Goal: Check status: Check status

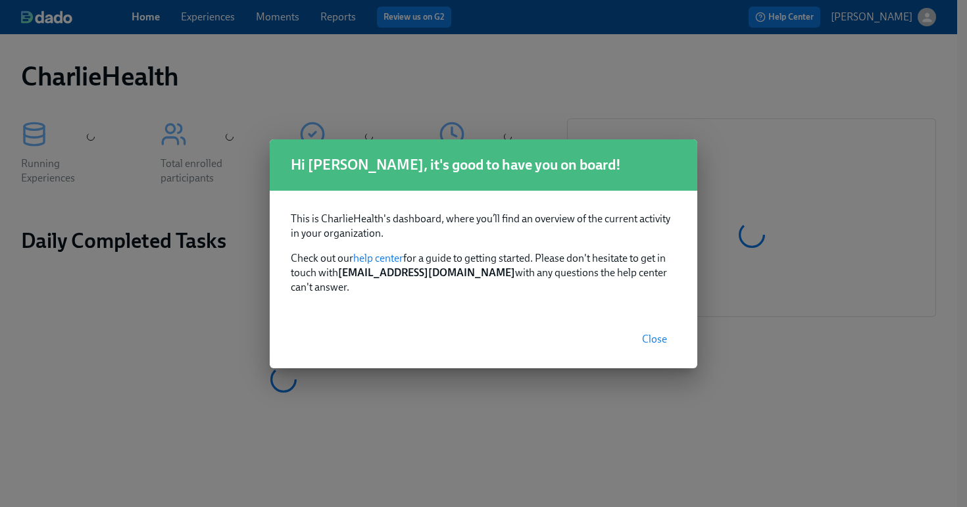
click at [652, 335] on span "Close" at bounding box center [654, 339] width 25 height 13
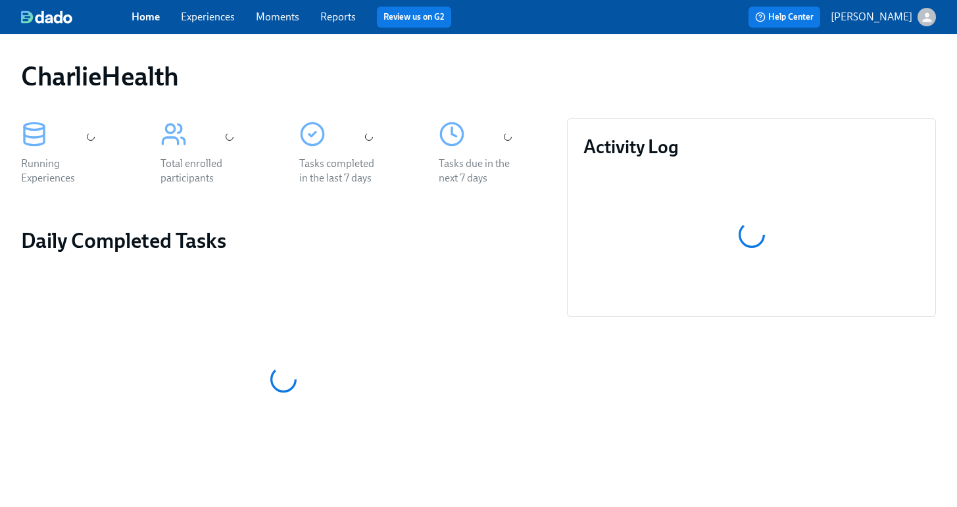
click at [215, 16] on link "Experiences" at bounding box center [208, 17] width 54 height 12
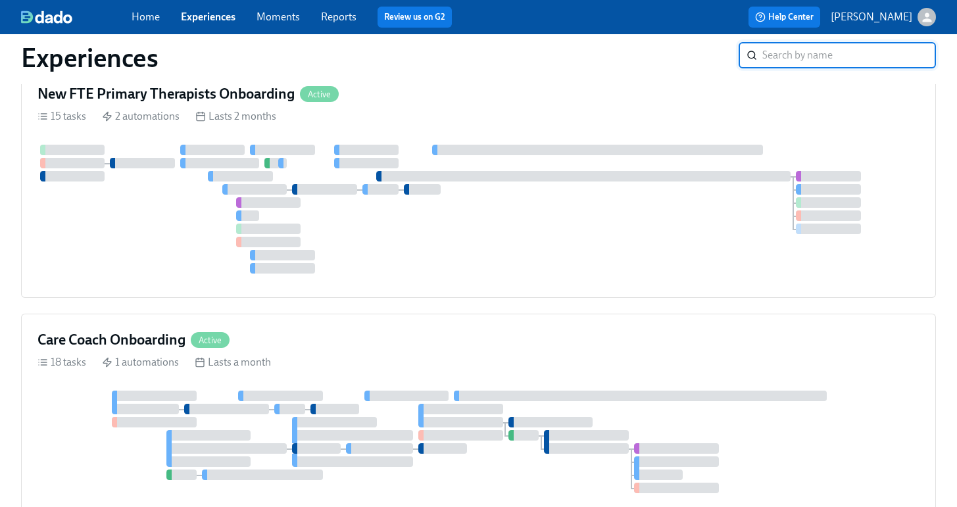
scroll to position [1051, 0]
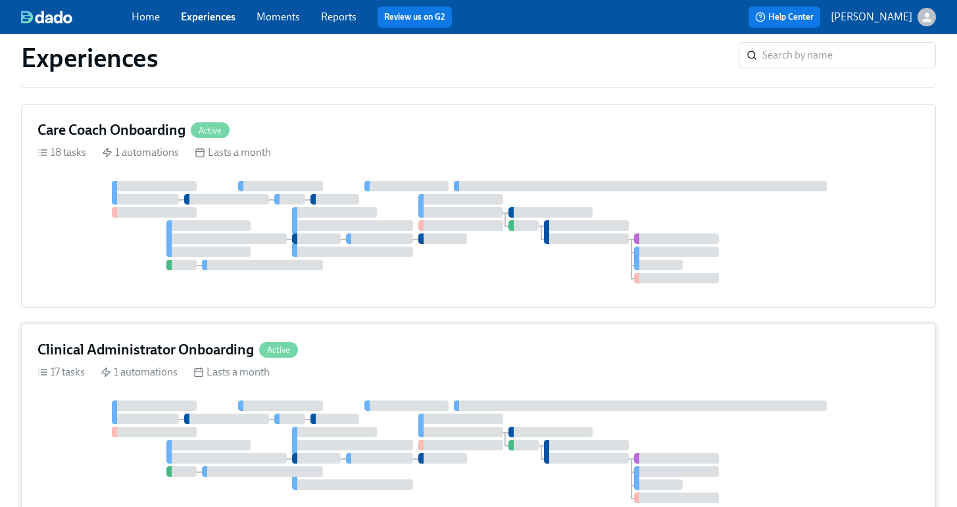
click at [477, 414] on div at bounding box center [460, 419] width 85 height 11
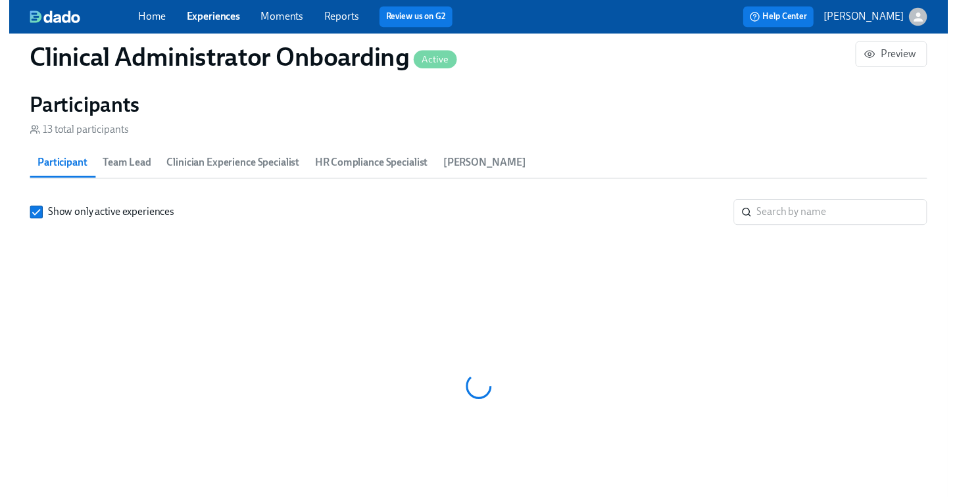
scroll to position [1075, 0]
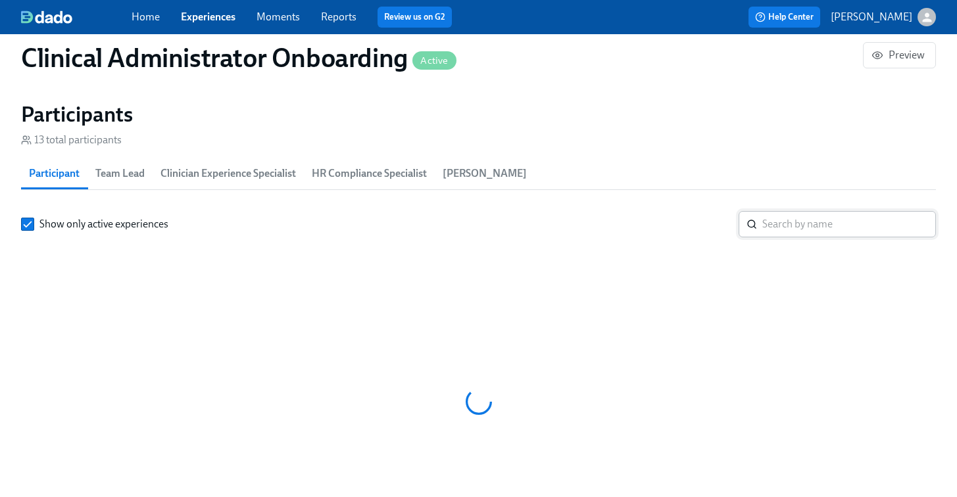
click at [781, 220] on input "search" at bounding box center [849, 224] width 174 height 26
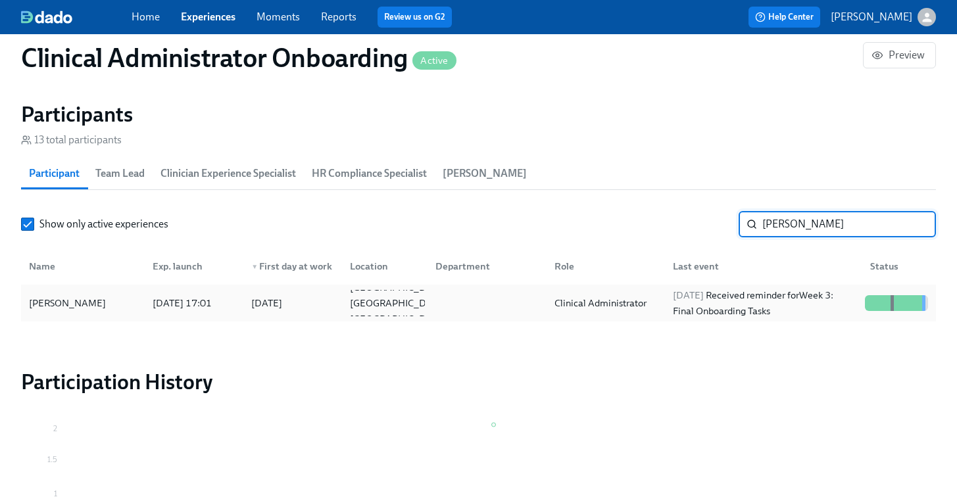
type input "natalie rivas"
click at [128, 303] on div "Natalie Rivas" at bounding box center [83, 303] width 118 height 26
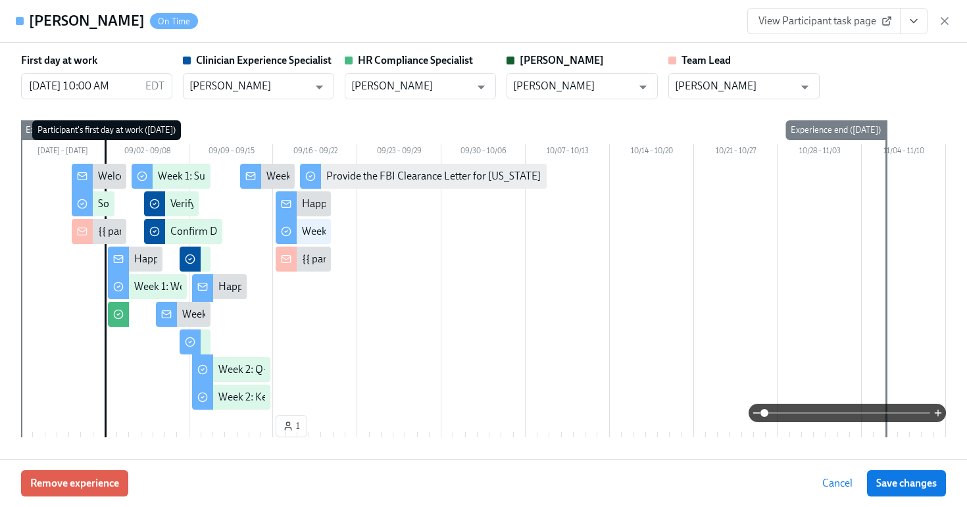
click at [922, 29] on button "View task page" at bounding box center [914, 21] width 28 height 26
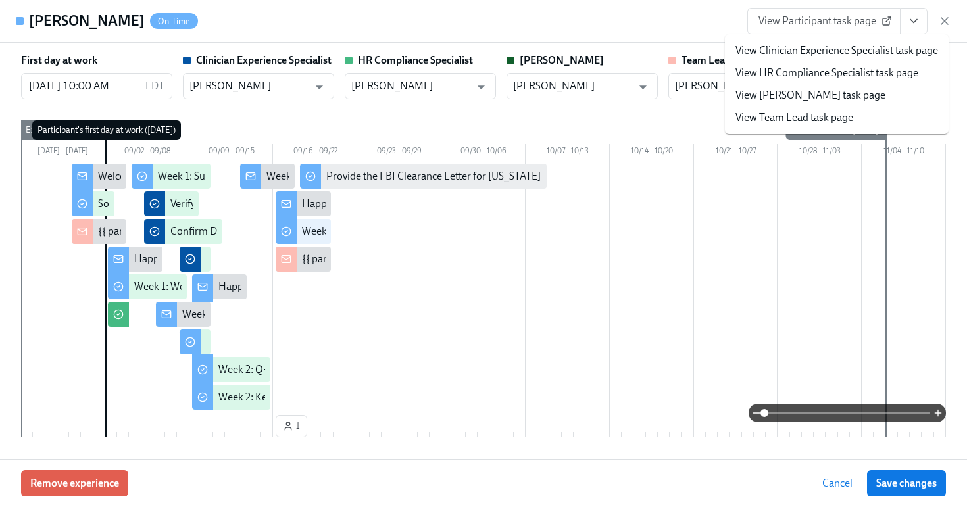
click at [780, 75] on link "View HR Compliance Specialist task page" at bounding box center [826, 73] width 183 height 14
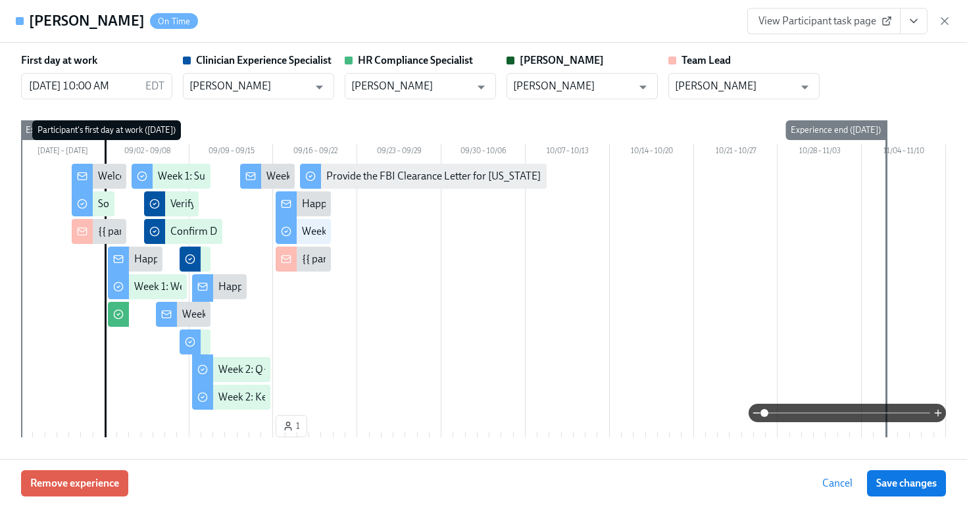
click at [830, 18] on span "View Participant task page" at bounding box center [823, 20] width 131 height 13
click at [945, 17] on icon "button" at bounding box center [944, 20] width 13 height 13
click at [945, 22] on div "Home Experiences Moments Reports Review us on G2 Help Center Jessica Barrett" at bounding box center [478, 17] width 957 height 34
click at [941, 22] on div "Home Experiences Moments Reports Review us on G2 Help Center Jessica Barrett" at bounding box center [478, 17] width 957 height 34
click at [937, 25] on div "Home Experiences Moments Reports Review us on G2 Help Center Jessica Barrett" at bounding box center [478, 17] width 957 height 34
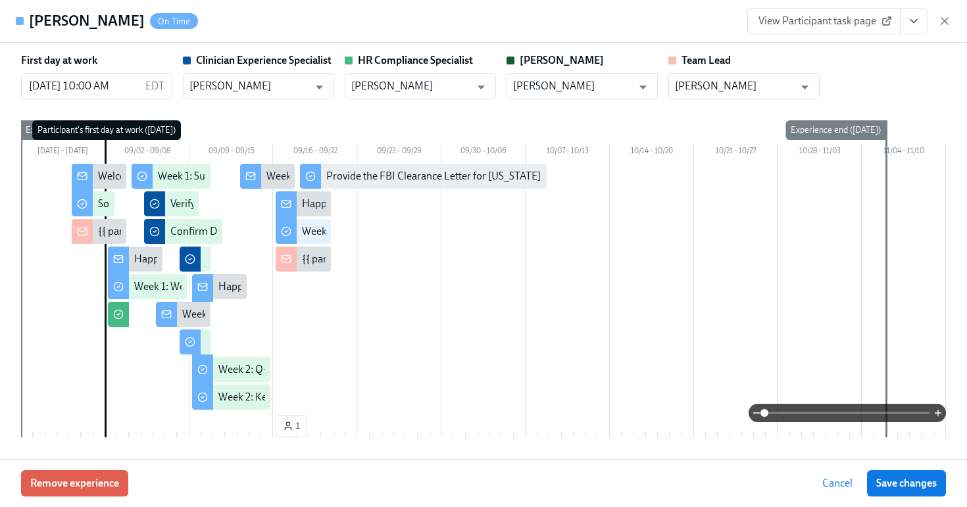
click at [939, 25] on div "Home Experiences Moments Reports Review us on G2 Help Center Jessica Barrett" at bounding box center [478, 17] width 957 height 34
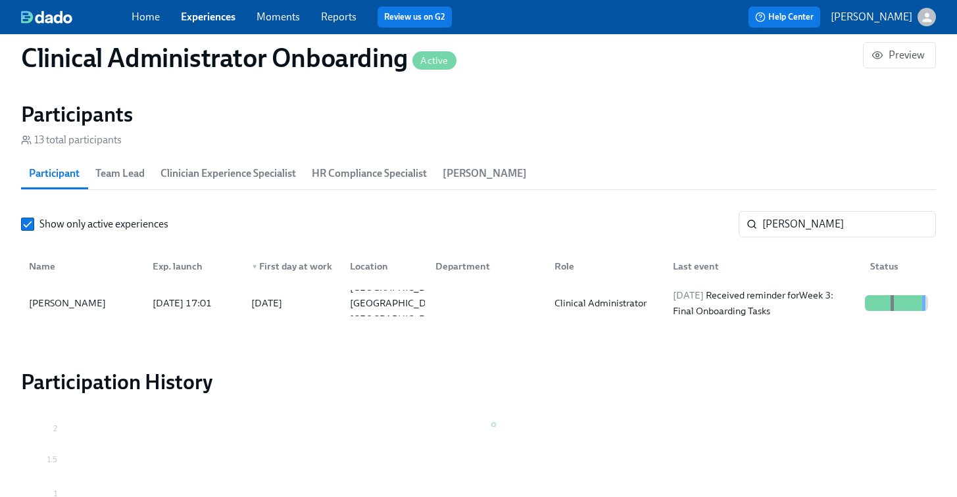
click at [518, 133] on div "13 total participants" at bounding box center [478, 140] width 915 height 14
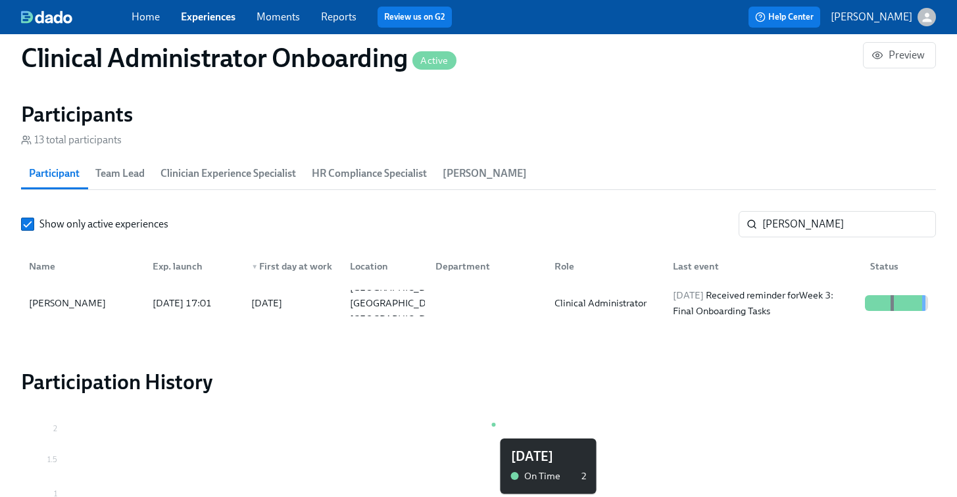
click at [734, 432] on icon "Sep 2025 0 0.5 1 1.5 2" at bounding box center [474, 504] width 906 height 164
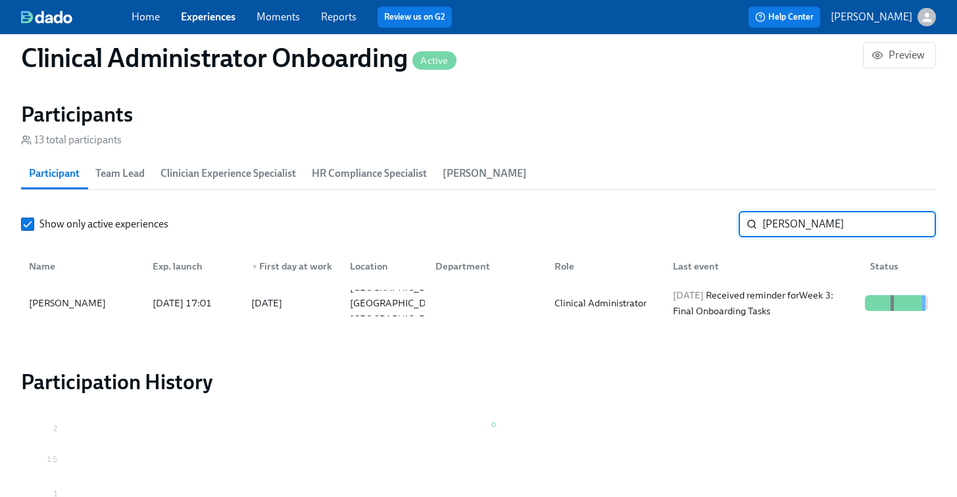
click at [887, 228] on input "natalie rivas" at bounding box center [849, 224] width 174 height 26
click at [226, 11] on link "Experiences" at bounding box center [208, 17] width 55 height 12
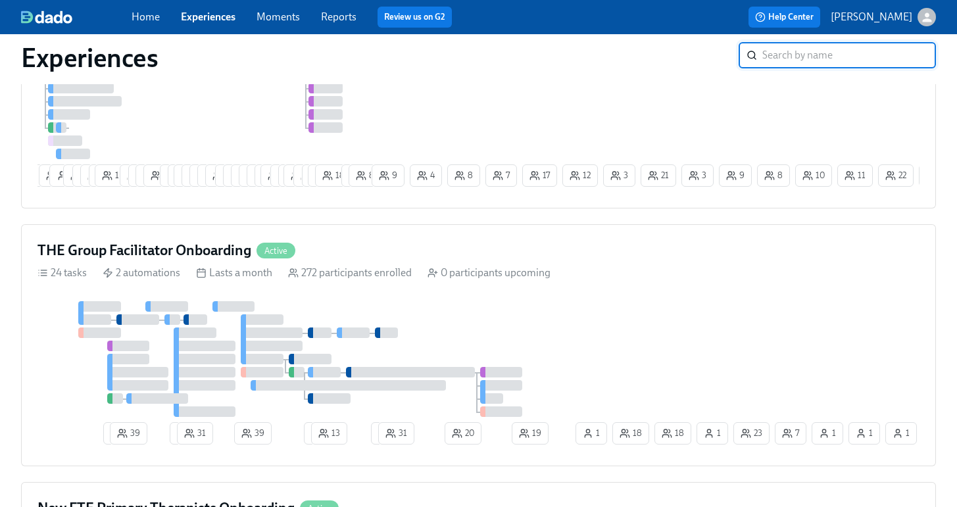
scroll to position [549, 0]
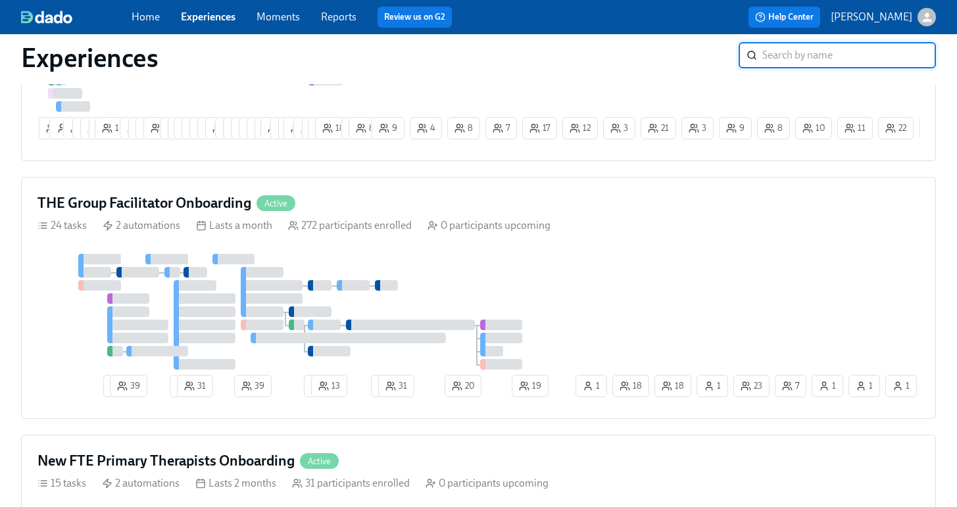
click at [251, 211] on h4 "THE Group Facilitator Onboarding" at bounding box center [144, 203] width 214 height 20
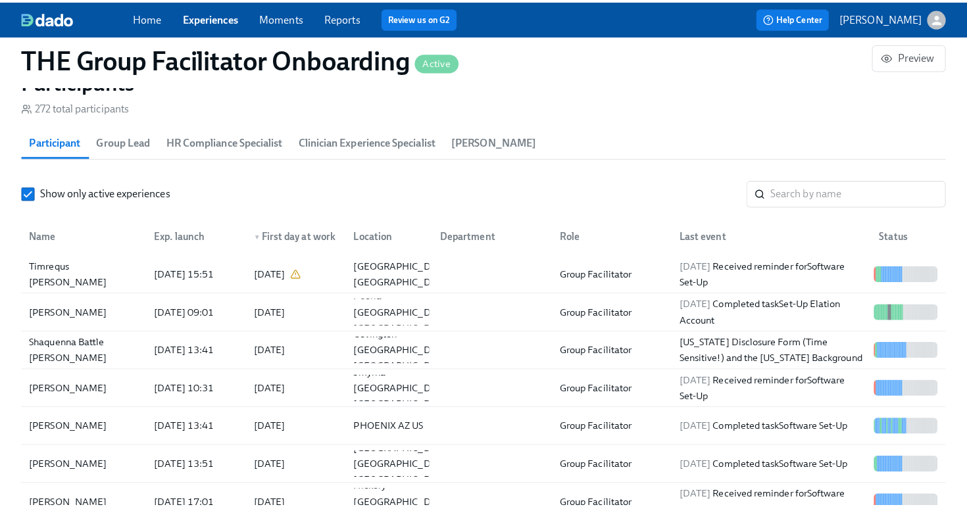
scroll to position [1191, 0]
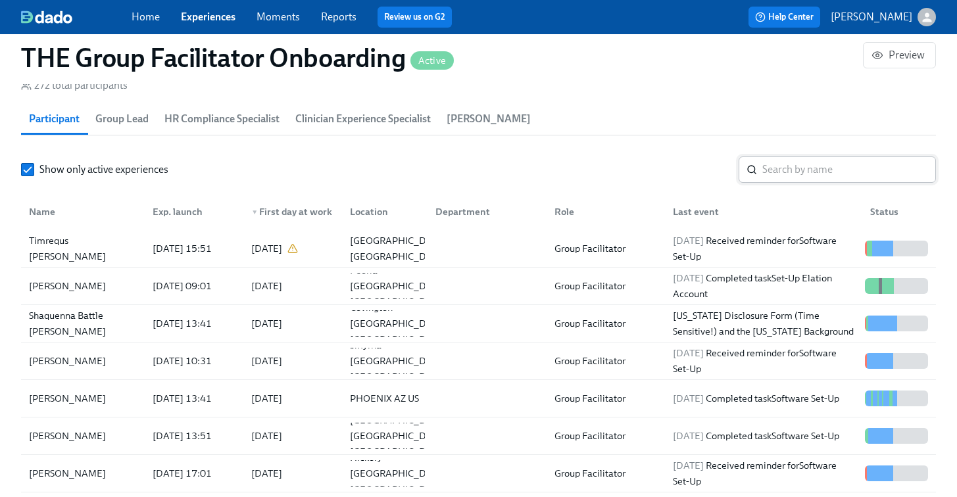
click at [802, 164] on input "search" at bounding box center [849, 170] width 174 height 26
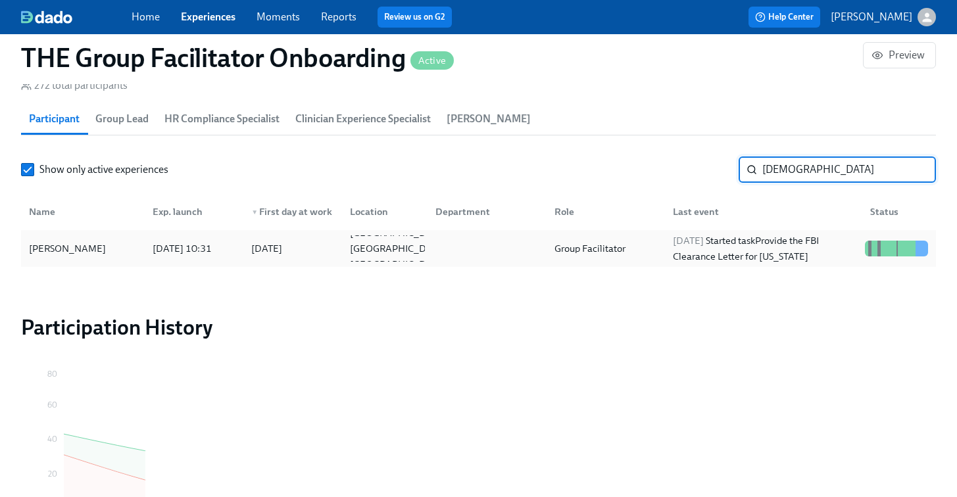
type input "sunni"
click at [130, 257] on div "Sunni Hyde" at bounding box center [83, 248] width 118 height 26
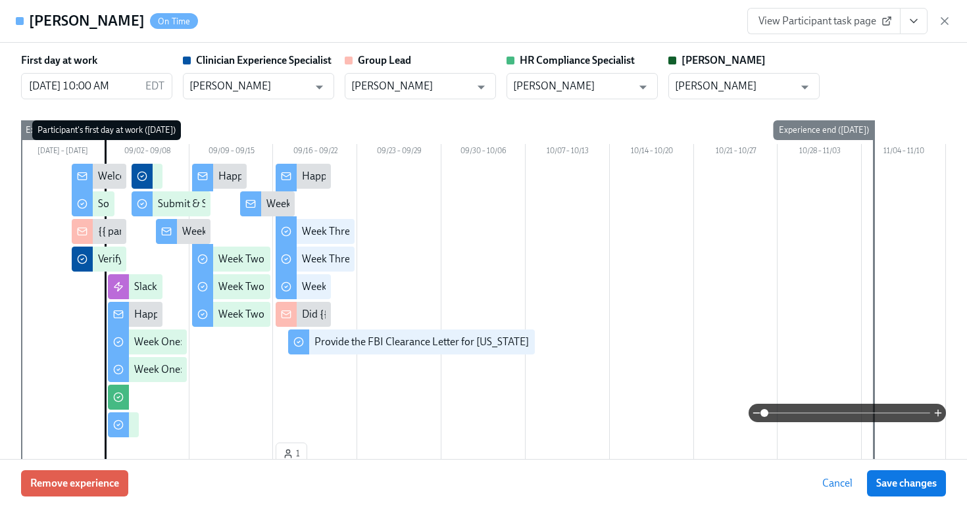
click at [919, 20] on icon "View task page" at bounding box center [913, 20] width 13 height 13
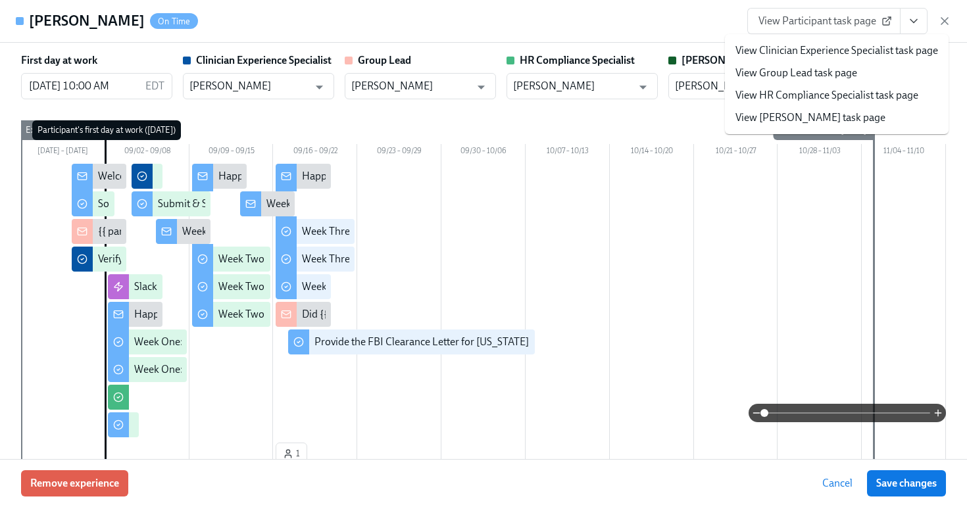
click at [876, 97] on link "View HR Compliance Specialist task page" at bounding box center [826, 95] width 183 height 14
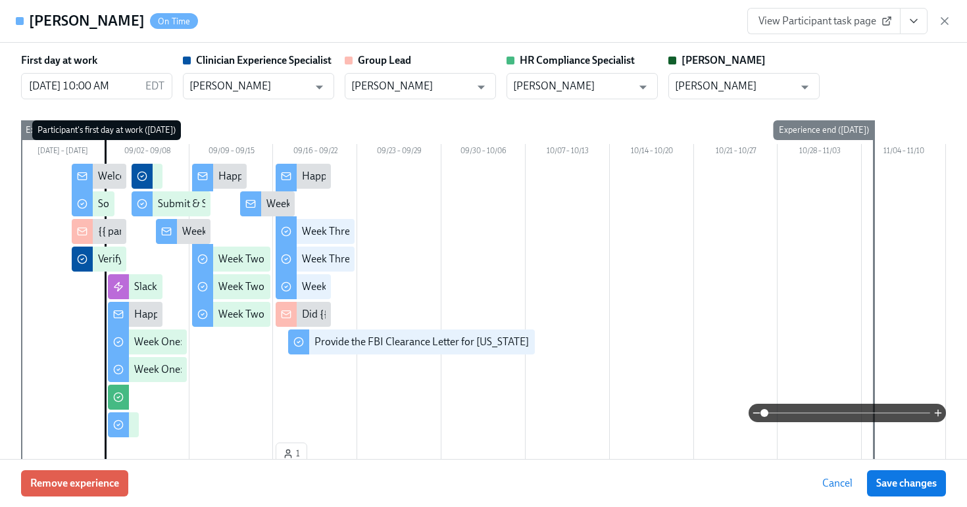
click at [872, 15] on span "View Participant task page" at bounding box center [823, 20] width 131 height 13
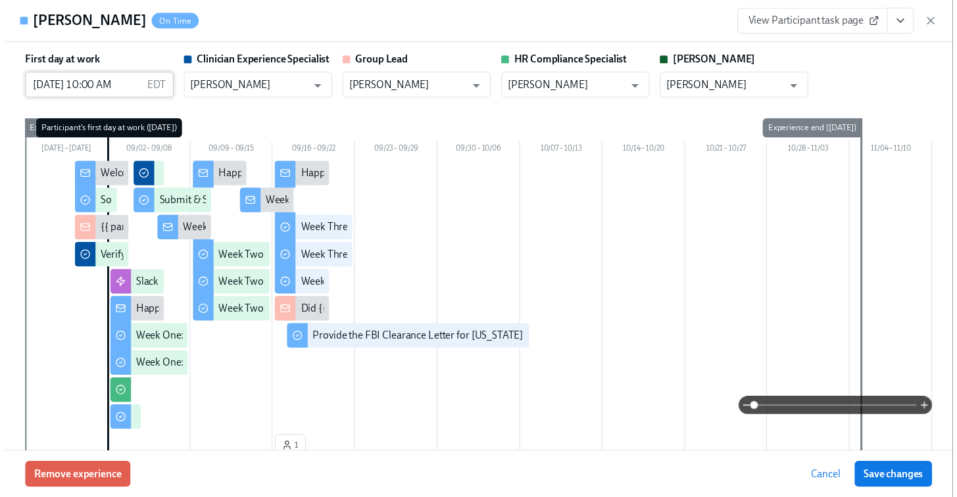
scroll to position [0, 18820]
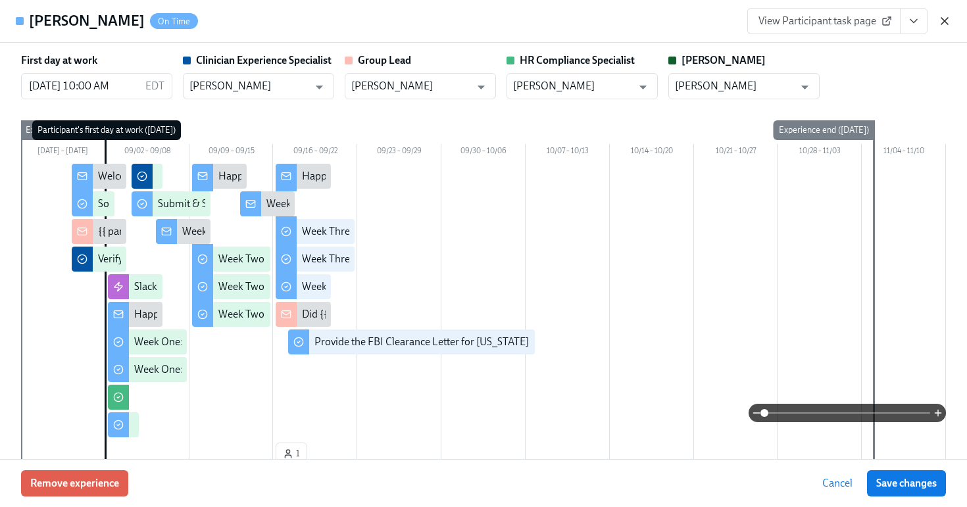
click at [938, 26] on icon "button" at bounding box center [944, 20] width 13 height 13
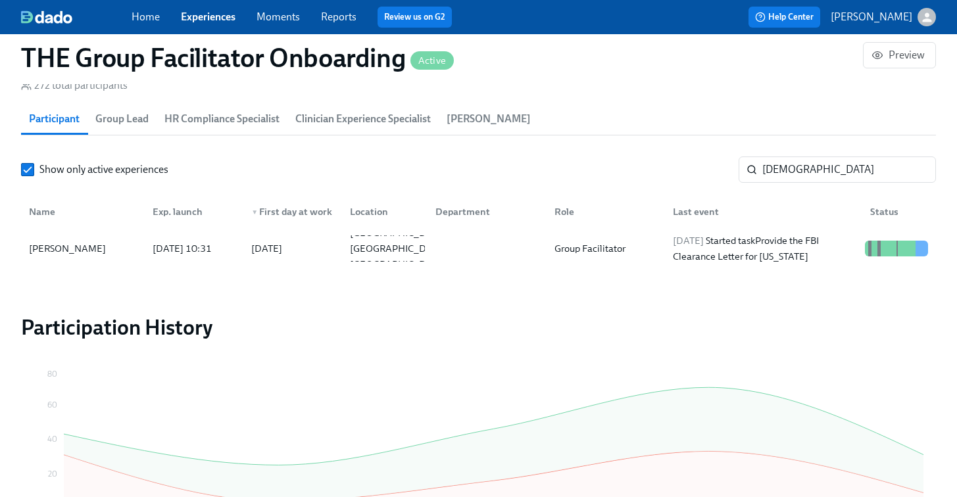
scroll to position [0, 18820]
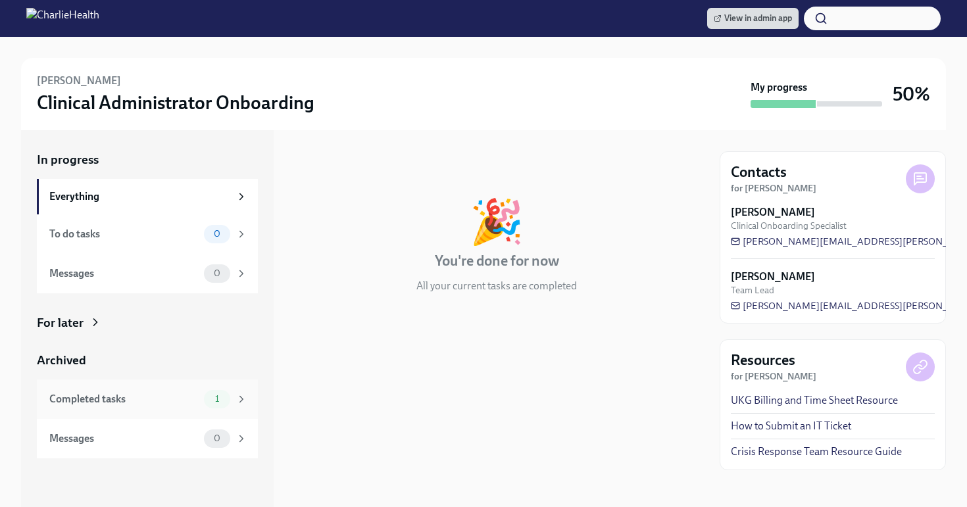
click at [161, 388] on div "Completed tasks 1" at bounding box center [147, 399] width 221 height 39
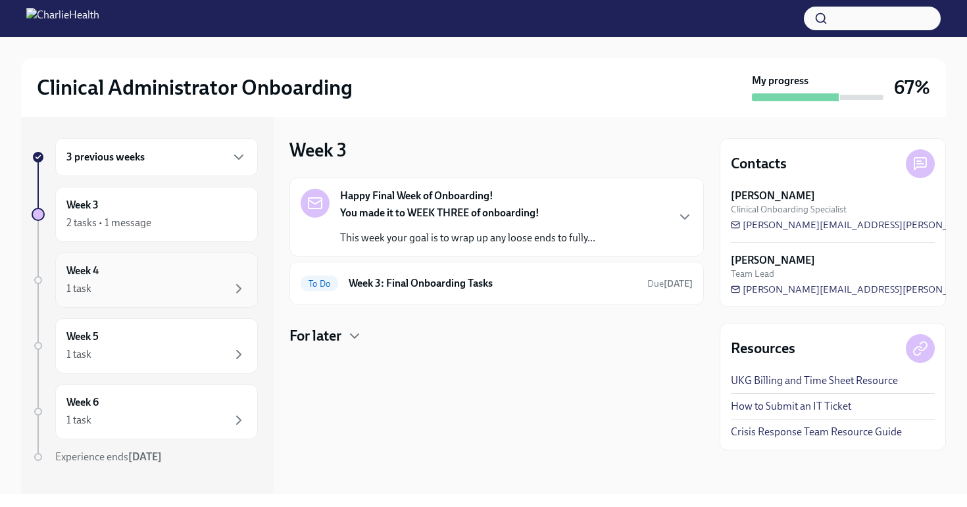
click at [188, 279] on div "Week 4 1 task" at bounding box center [156, 280] width 180 height 33
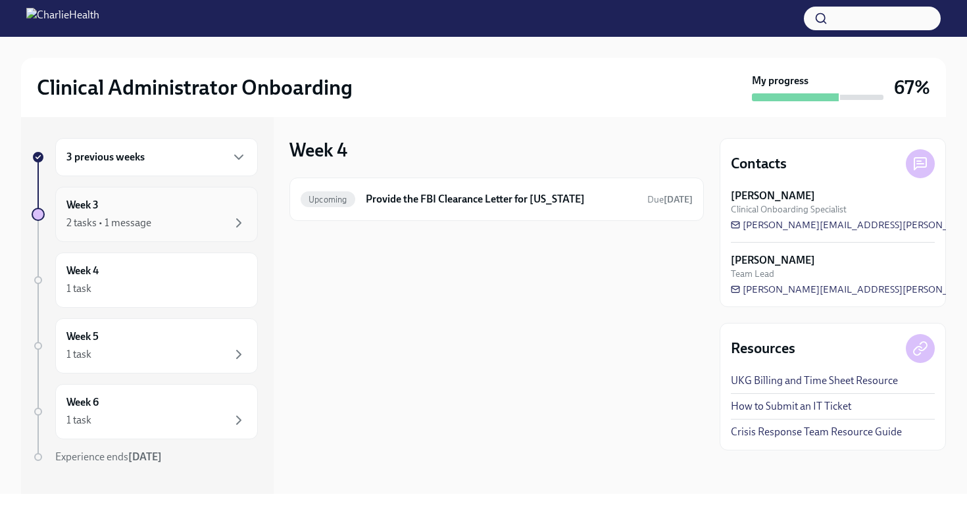
click at [160, 231] on div "Week 3 2 tasks • 1 message" at bounding box center [156, 214] width 203 height 55
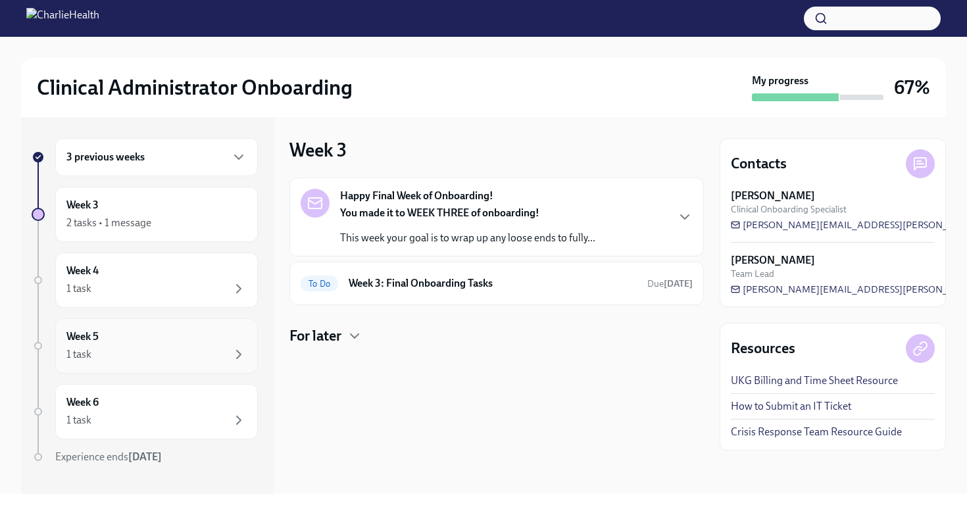
click at [112, 359] on div "1 task" at bounding box center [156, 355] width 180 height 16
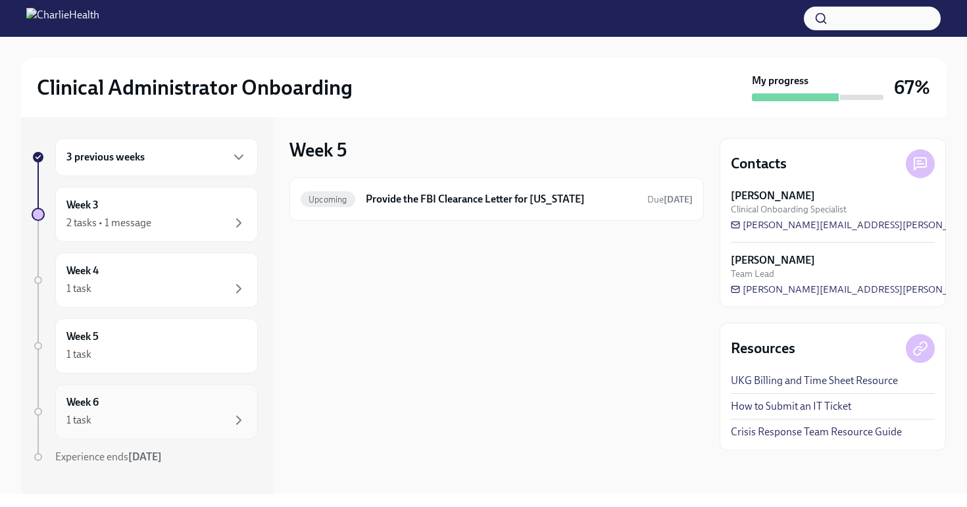
click at [109, 407] on div "Week 6 1 task" at bounding box center [156, 411] width 180 height 33
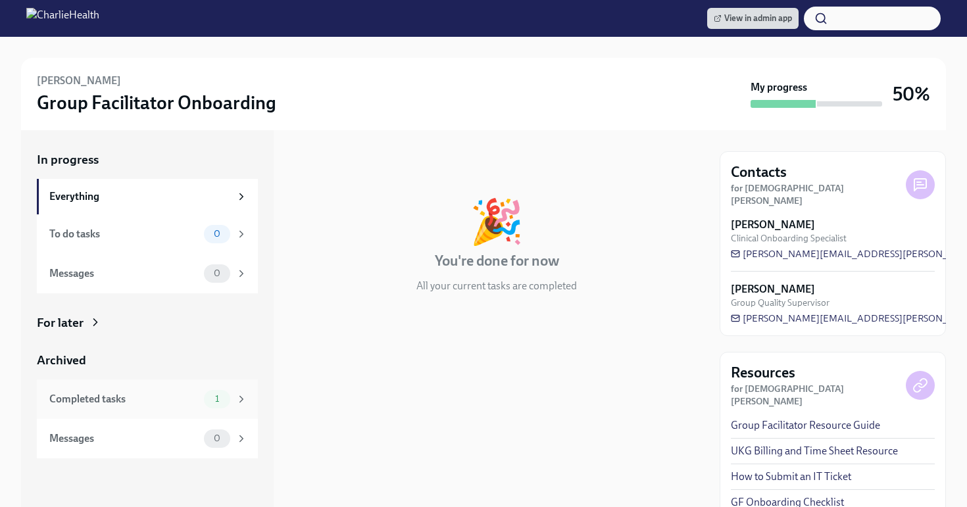
click at [148, 400] on div "Completed tasks" at bounding box center [123, 399] width 149 height 14
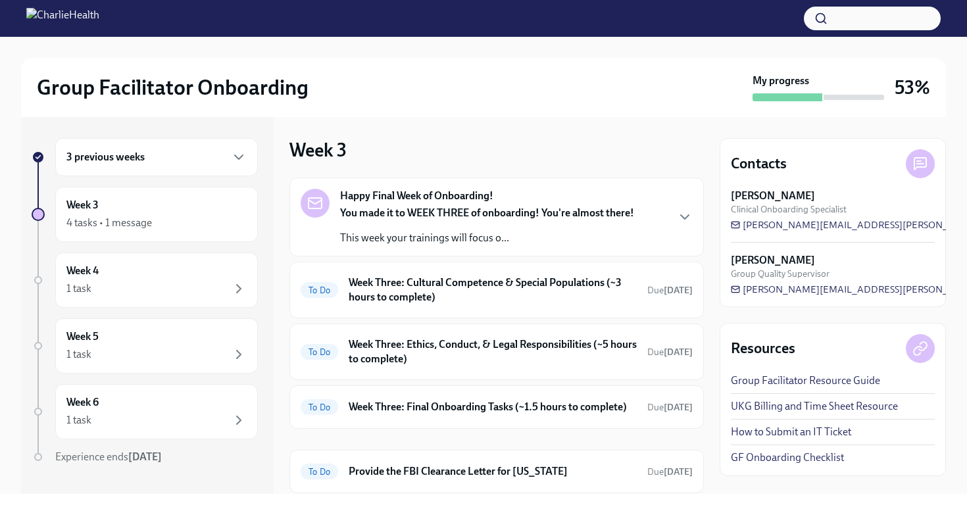
scroll to position [55, 0]
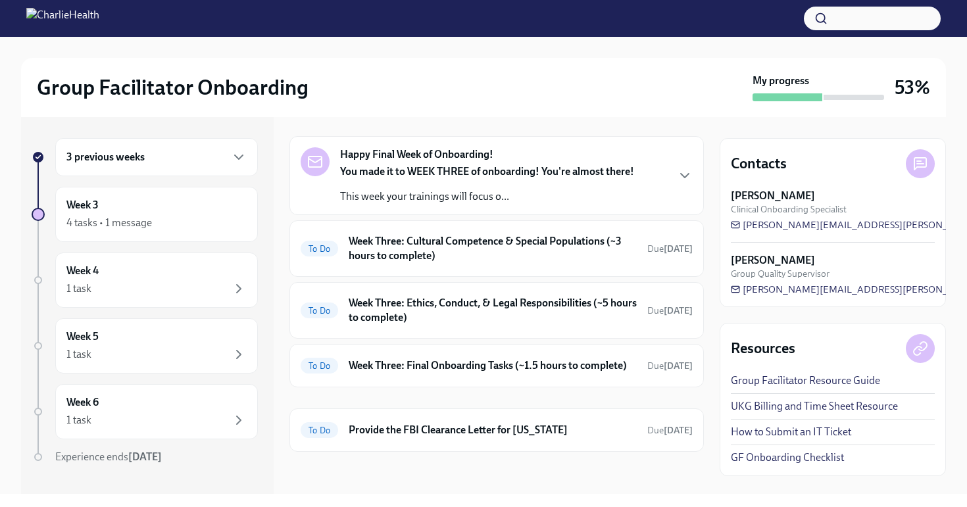
click at [124, 160] on h6 "3 previous weeks" at bounding box center [105, 157] width 78 height 14
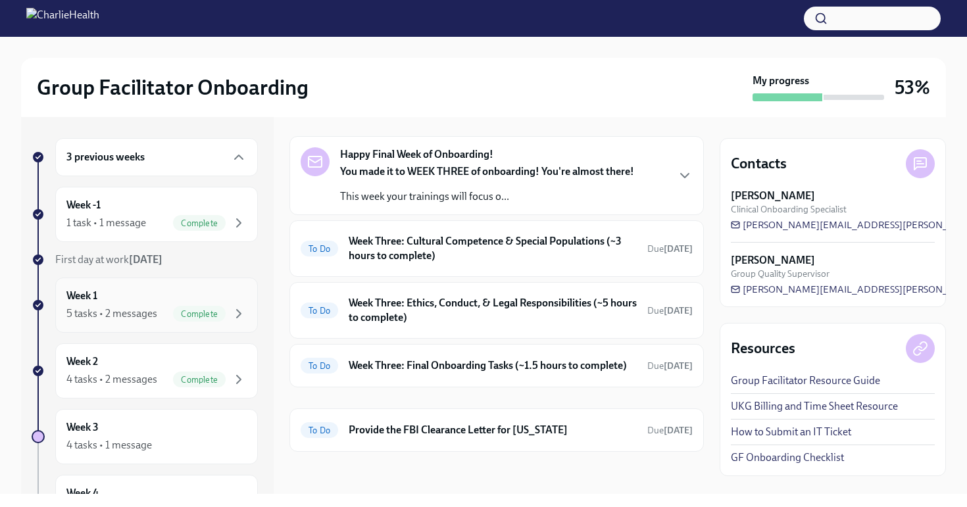
click at [131, 306] on div "5 tasks • 2 messages Complete" at bounding box center [156, 314] width 180 height 16
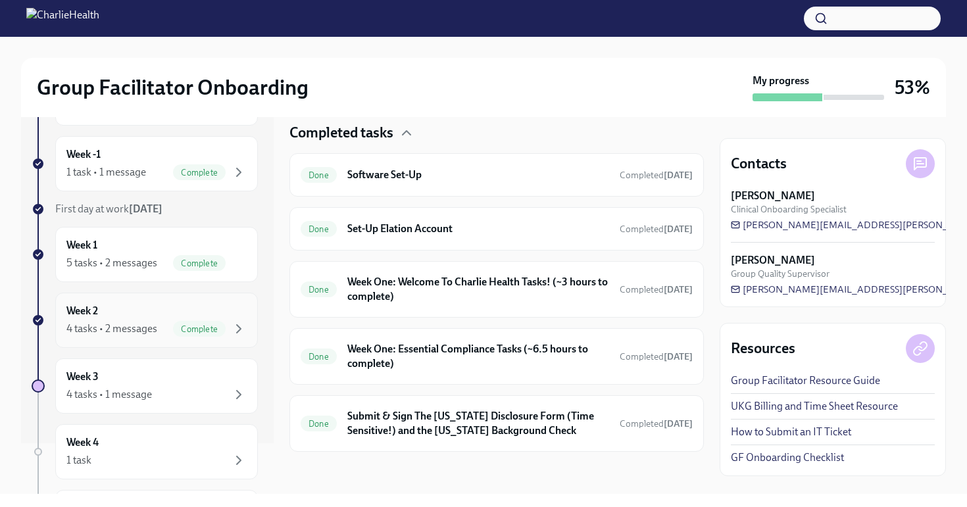
scroll to position [49, 0]
click at [145, 328] on div "4 tasks • 2 messages" at bounding box center [111, 330] width 91 height 14
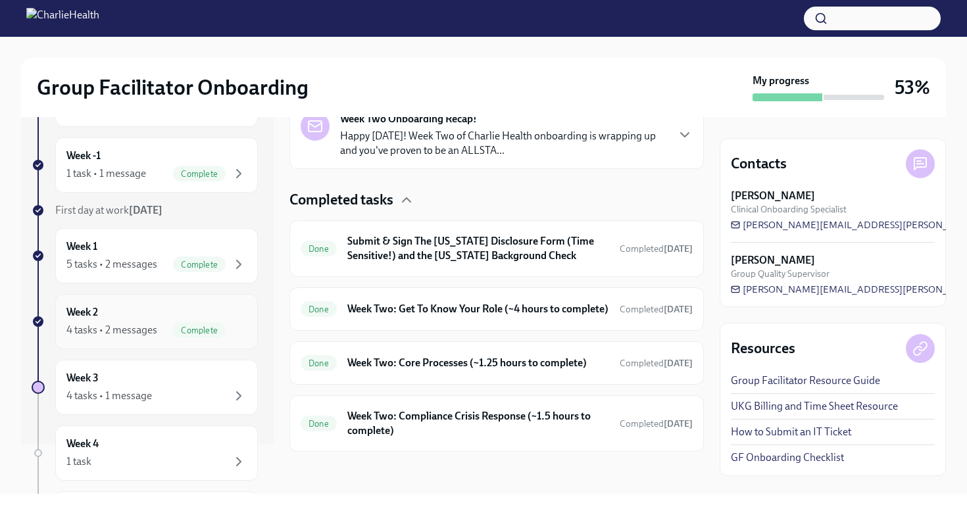
scroll to position [360, 0]
click at [126, 378] on div "Week 3 4 tasks • 1 message" at bounding box center [156, 387] width 180 height 33
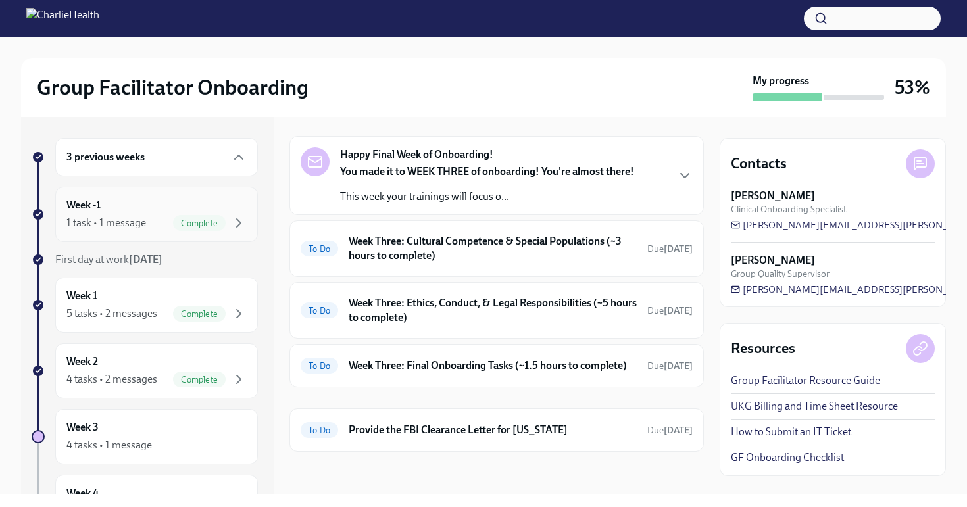
click at [93, 224] on div "1 task • 1 message" at bounding box center [106, 223] width 80 height 14
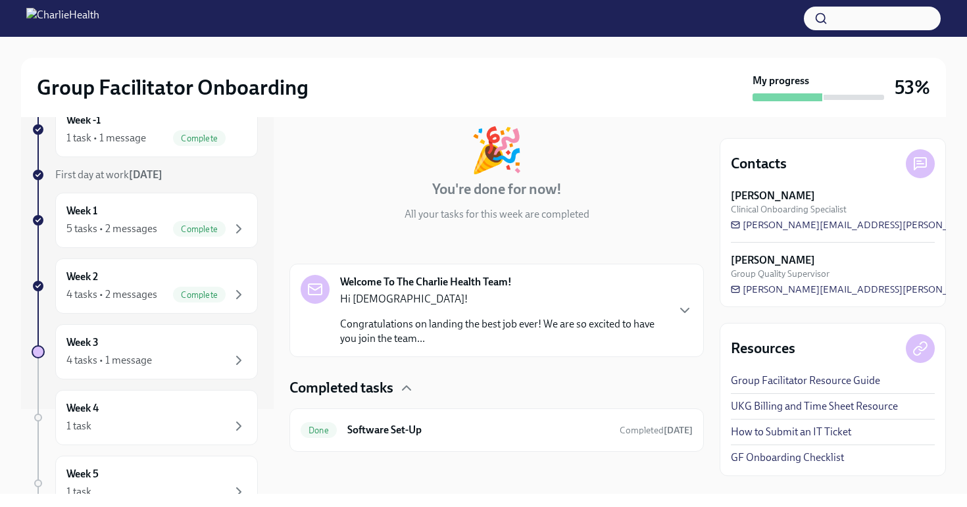
scroll to position [245, 0]
